Goal: Transaction & Acquisition: Purchase product/service

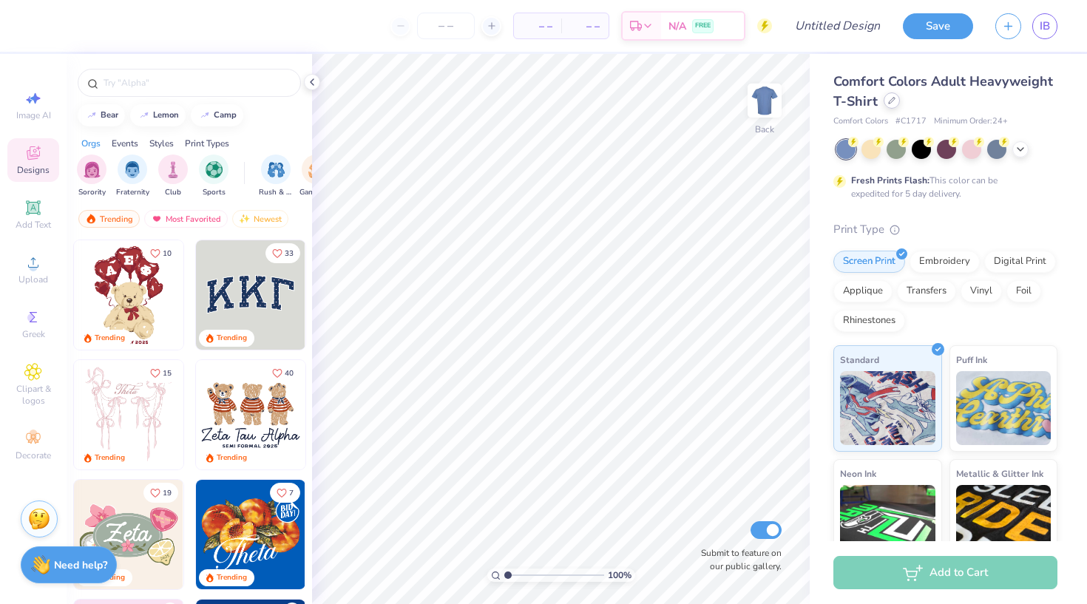
click at [892, 102] on icon at bounding box center [891, 100] width 7 height 7
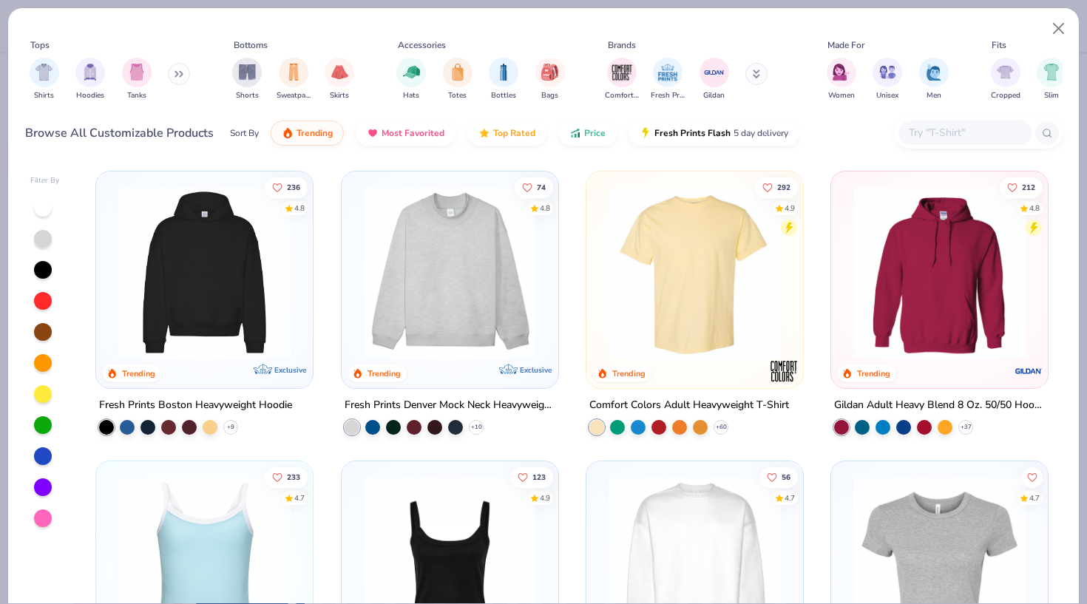
click at [427, 311] on img at bounding box center [449, 272] width 187 height 172
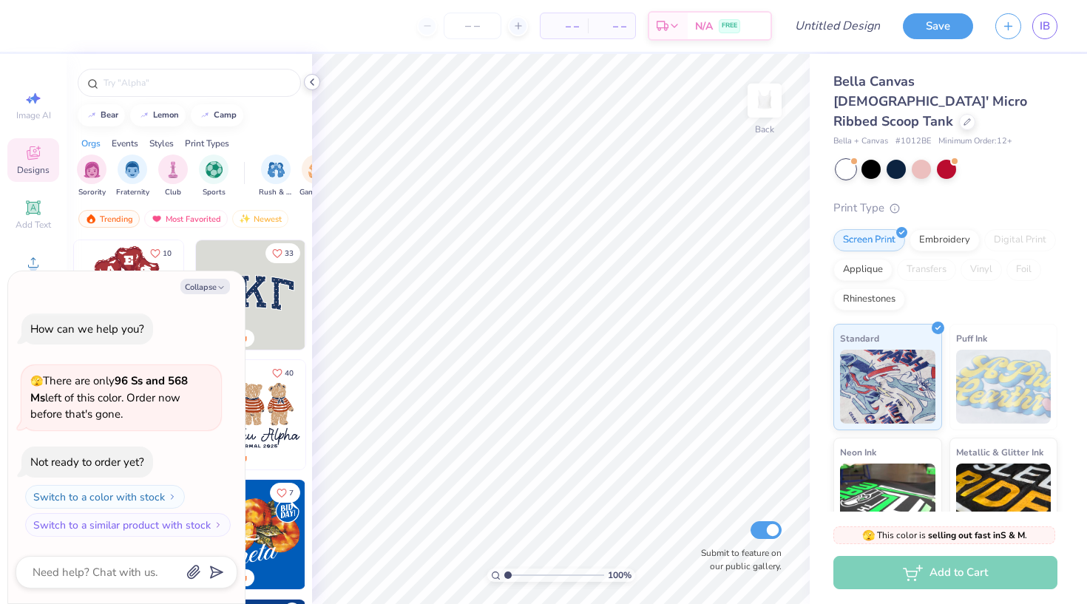
click at [308, 85] on icon at bounding box center [312, 82] width 12 height 12
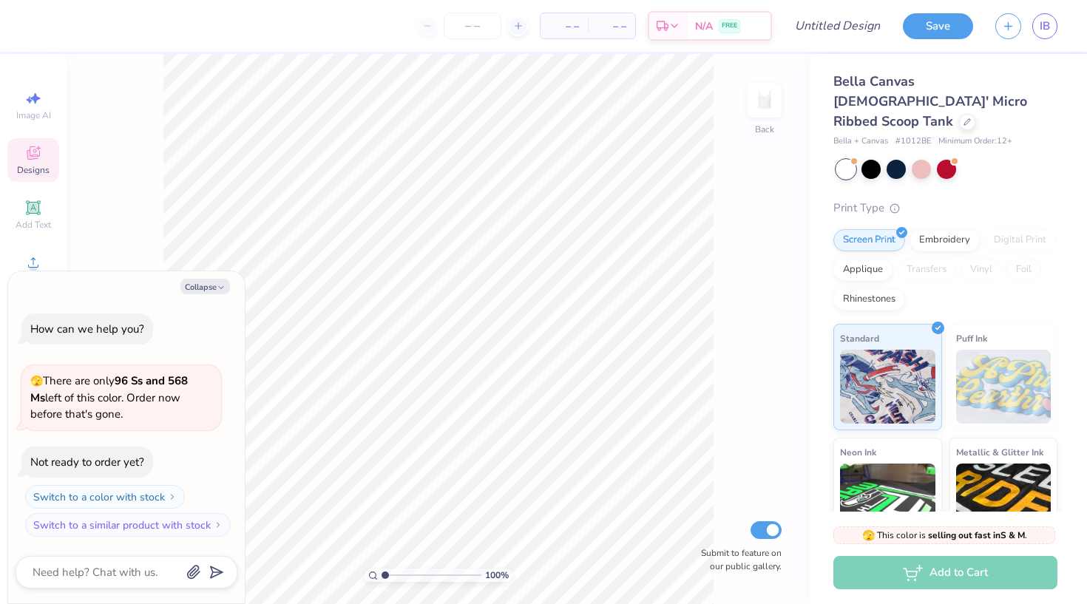
click at [1047, 41] on div "Save IB" at bounding box center [995, 26] width 184 height 52
click at [1043, 28] on span "IB" at bounding box center [1045, 26] width 10 height 17
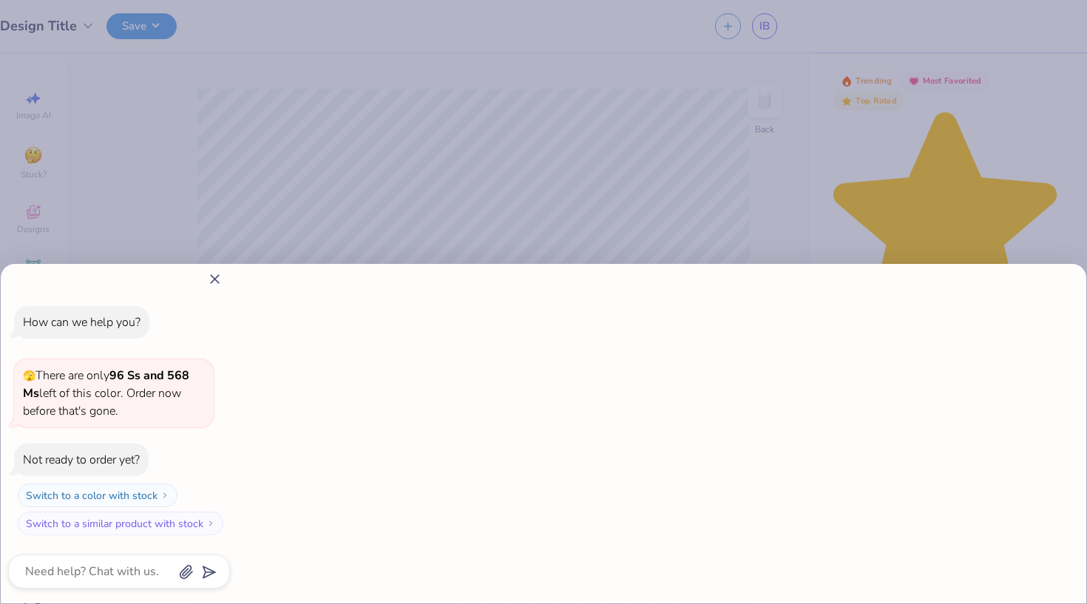
type textarea "x"
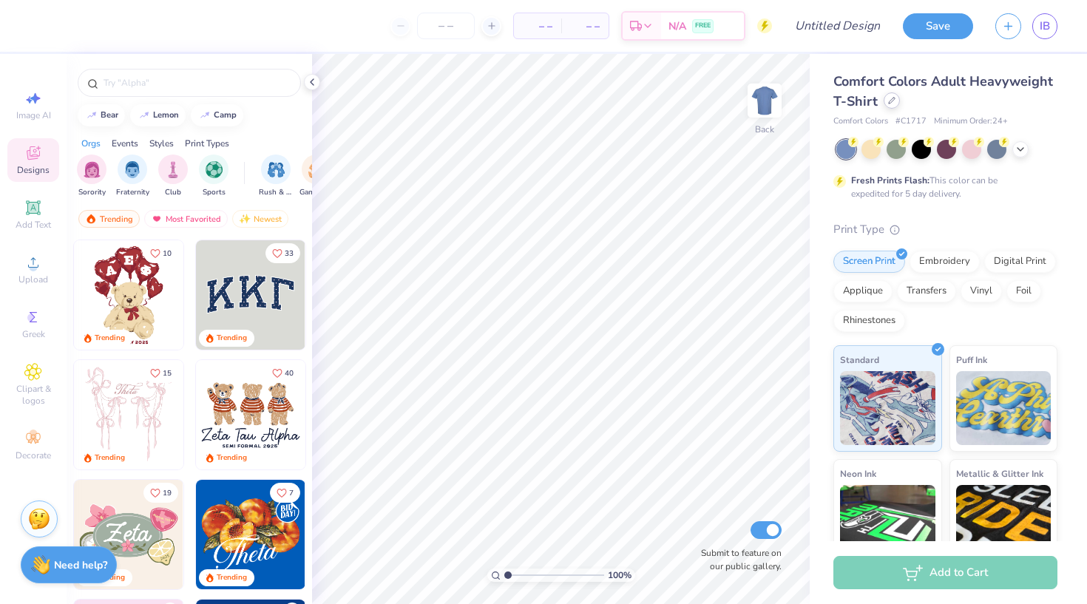
click at [893, 101] on icon at bounding box center [891, 100] width 7 height 7
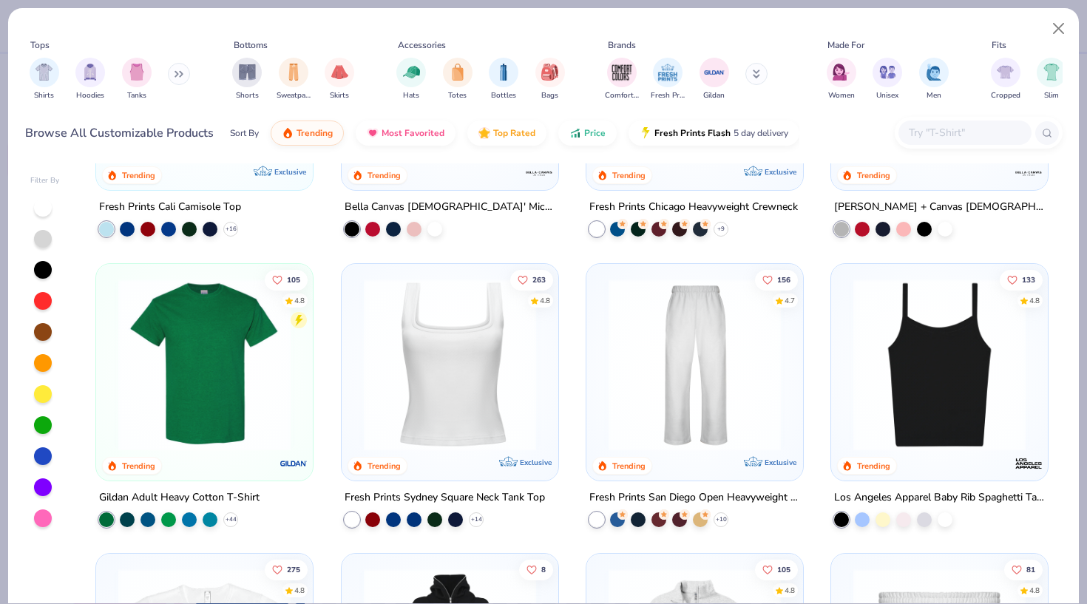
scroll to position [439, 0]
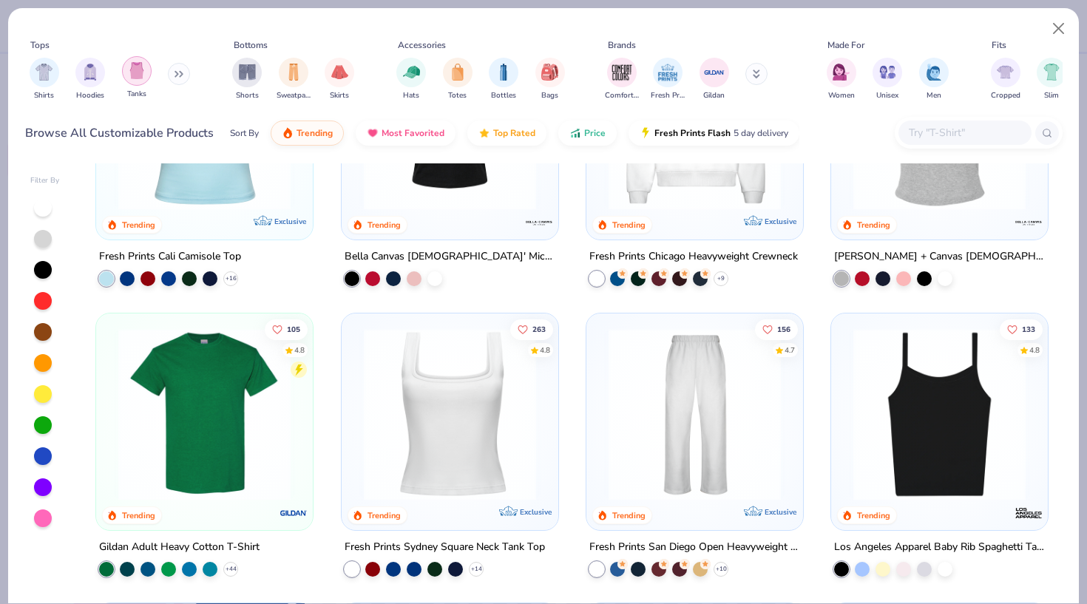
click at [137, 79] on img "filter for Tanks" at bounding box center [137, 70] width 16 height 17
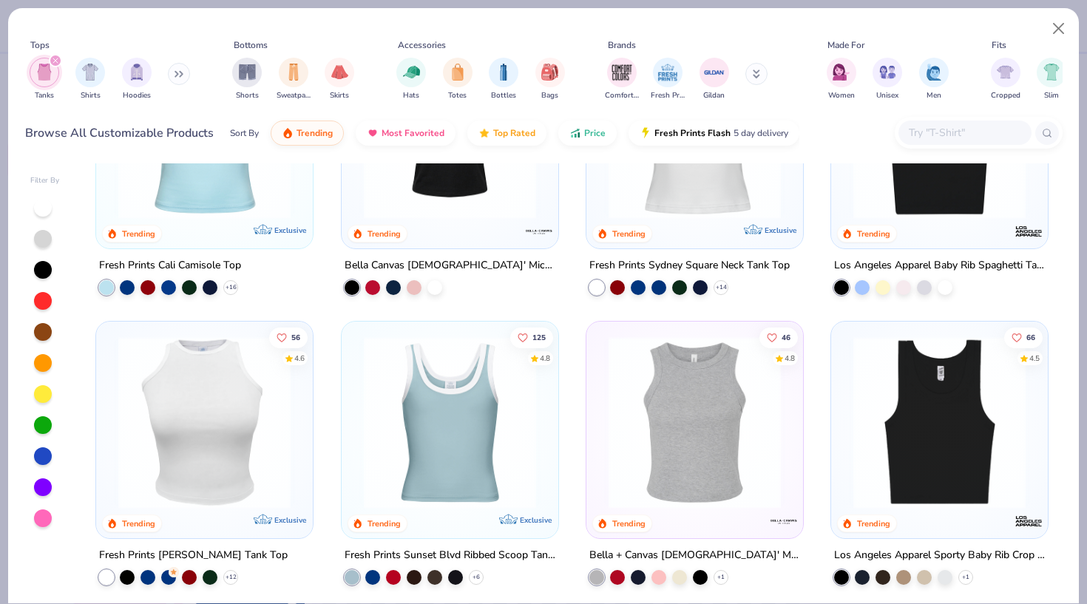
scroll to position [144, 0]
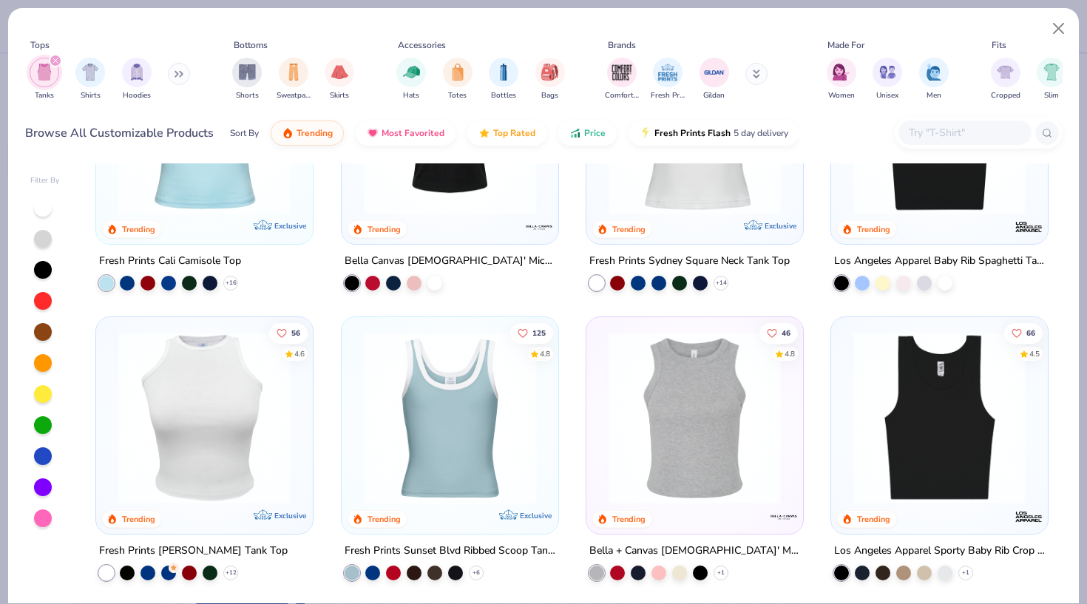
click at [708, 458] on img at bounding box center [694, 418] width 187 height 172
